Goal: Task Accomplishment & Management: Use online tool/utility

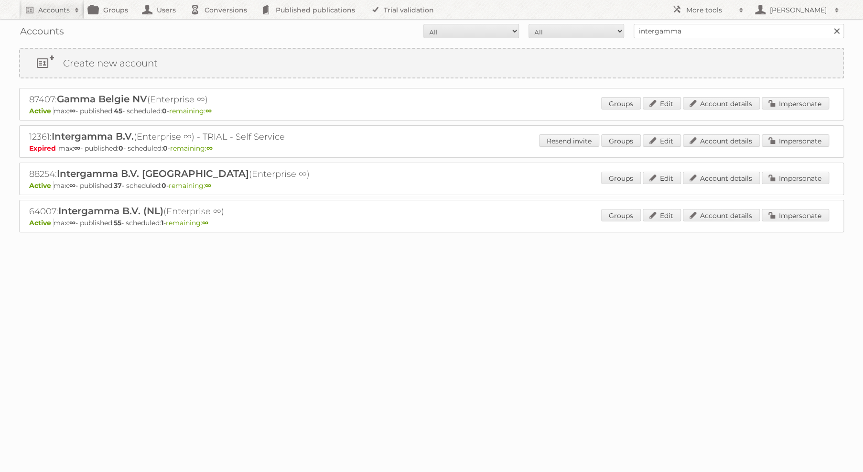
click at [758, 31] on input "intergamma" at bounding box center [739, 31] width 210 height 14
type input "etos"
click at [829, 24] on input "Search" at bounding box center [836, 31] width 14 height 14
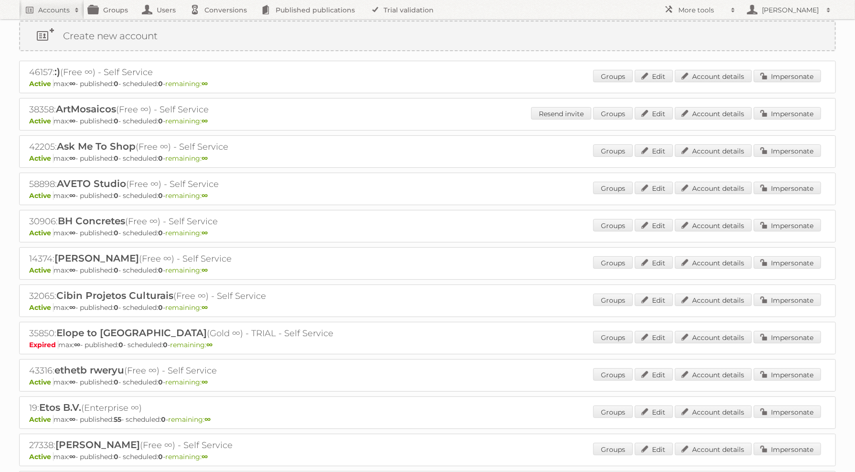
scroll to position [86, 0]
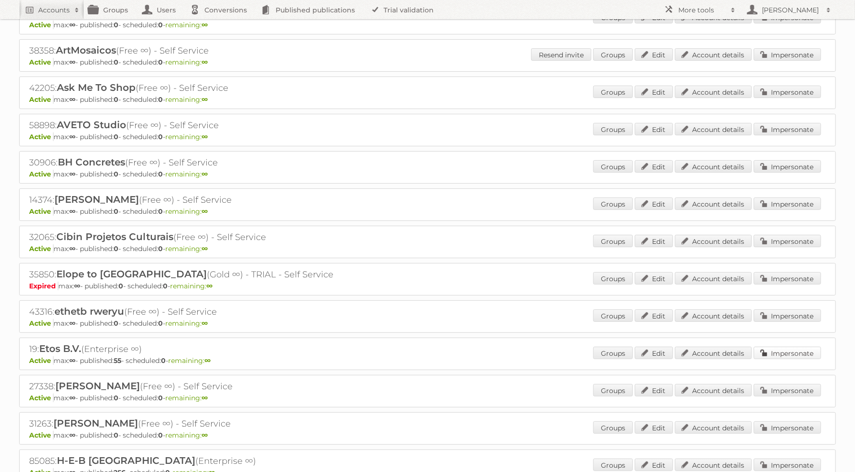
click at [782, 346] on link "Impersonate" at bounding box center [787, 352] width 67 height 12
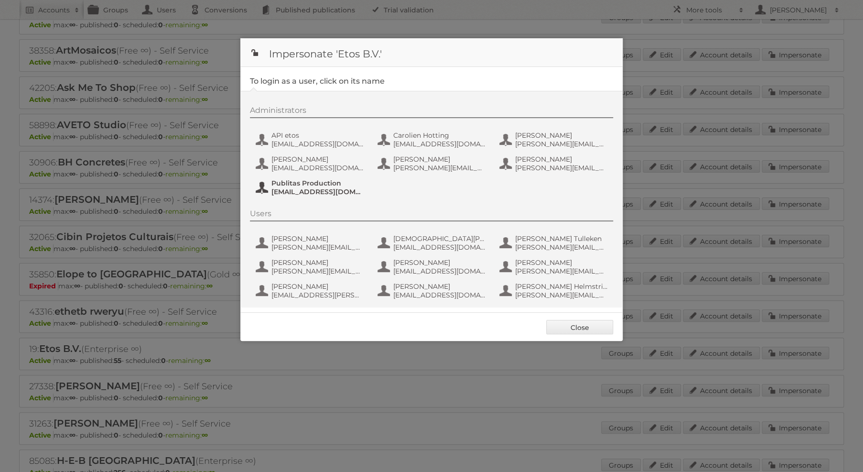
click at [324, 184] on span "Publitas Production" at bounding box center [317, 183] width 93 height 9
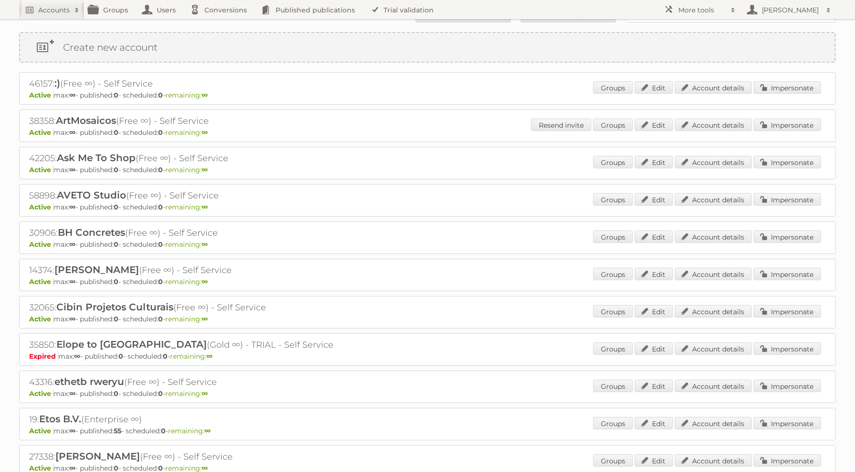
scroll to position [0, 0]
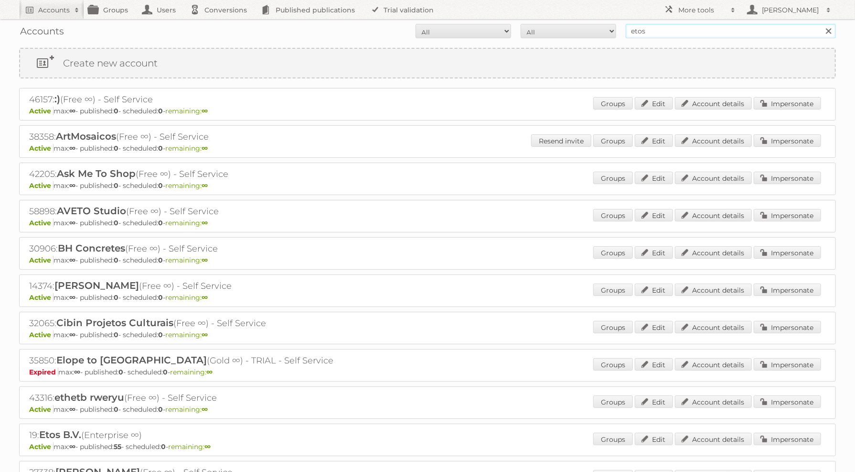
click at [796, 31] on input "etos" at bounding box center [731, 31] width 210 height 14
type input "bauhaus"
click at [821, 24] on input "Search" at bounding box center [828, 31] width 14 height 14
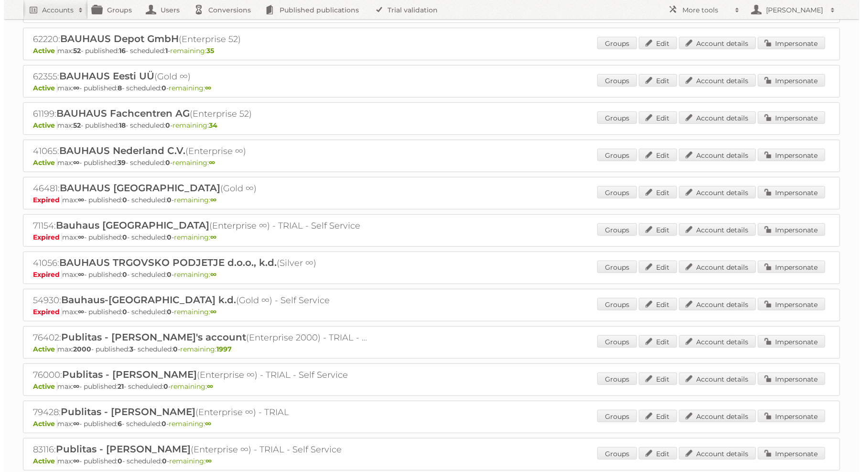
scroll to position [258, 0]
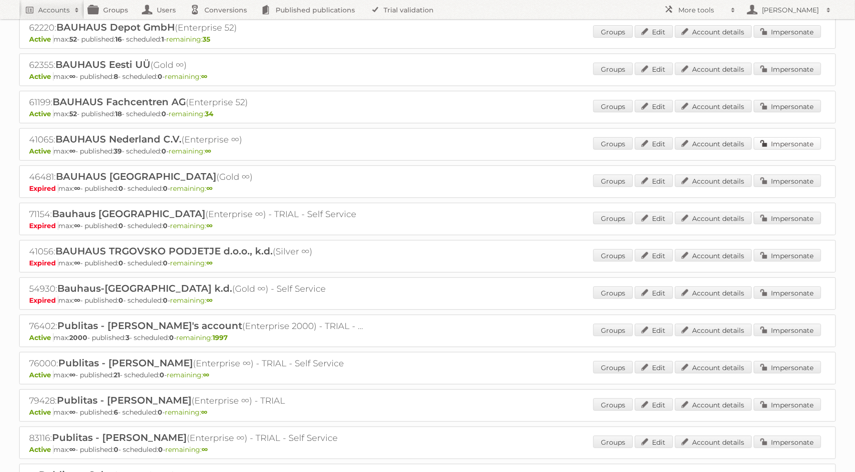
click at [800, 137] on link "Impersonate" at bounding box center [787, 143] width 67 height 12
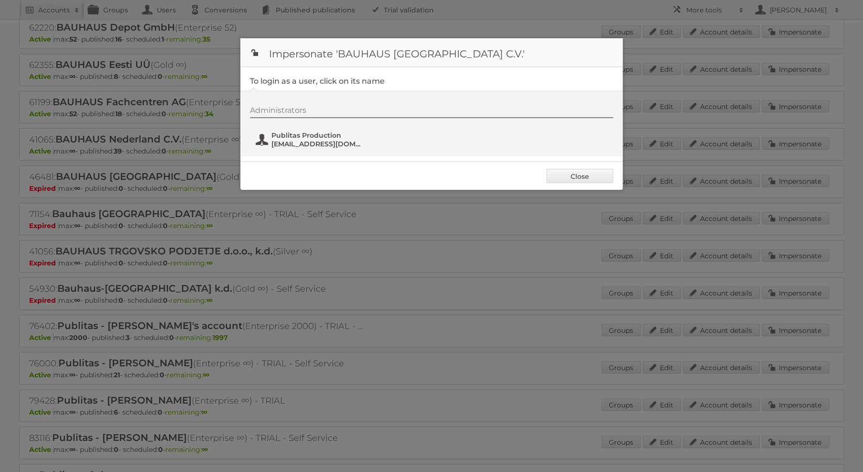
click at [293, 141] on span "fs+bauhaus@publitas.com" at bounding box center [317, 144] width 93 height 9
